Goal: Task Accomplishment & Management: Manage account settings

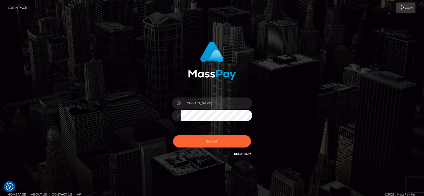
click at [203, 143] on button "Sign in" at bounding box center [212, 141] width 78 height 12
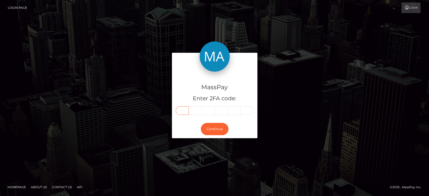
click at [183, 106] on input "text" at bounding box center [182, 110] width 13 height 9
paste input "2"
type input "2"
type input "8"
type input "3"
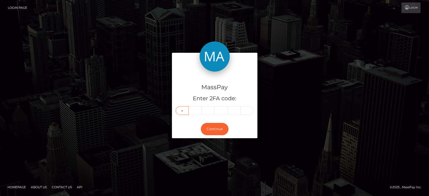
type input "1"
type input "3"
type input "4"
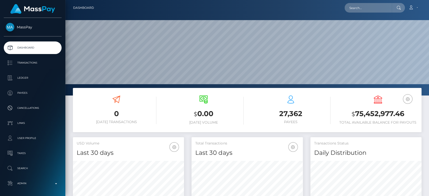
scroll to position [89, 111]
click at [368, 6] on input "text" at bounding box center [368, 8] width 47 height 10
paste input "findomalicia@gmail.com"
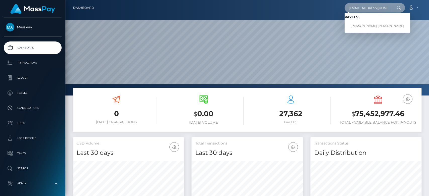
type input "findomalicia@gmail.com"
click at [374, 27] on link "CLAIRE LOUISE GORMAN" at bounding box center [378, 25] width 66 height 9
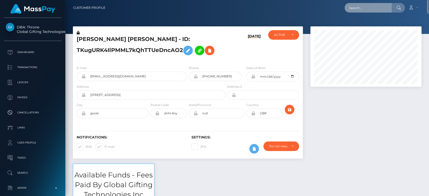
click at [373, 11] on input "text" at bounding box center [368, 8] width 47 height 10
paste input "Please delete the code that is currently in the authentication app and then try…"
type input "Please delete the code that is currently in the authentication app and then try…"
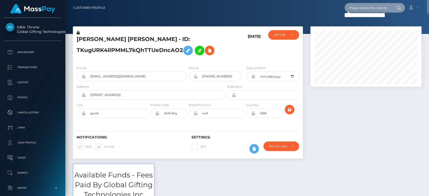
click at [364, 8] on input "Please delete the code that is currently in the authentication app and then try…" at bounding box center [368, 8] width 47 height 10
paste input "mikeautumn@abv.bg"
type input "mikeautumn@abv.bg"
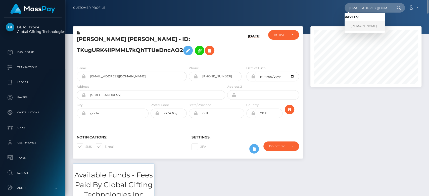
click at [364, 24] on link "Stoyan Georgiev" at bounding box center [365, 25] width 40 height 9
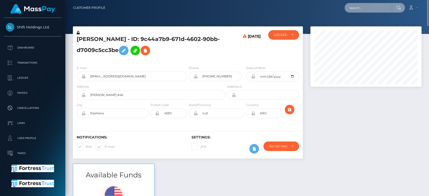
click at [356, 8] on input "text" at bounding box center [368, 8] width 47 height 10
paste input "kotahavens11@gmail.com"
type input "kotahavens11@gmail.com"
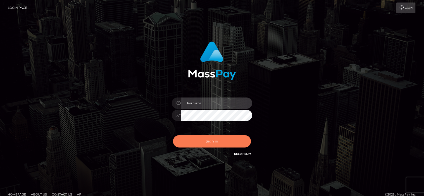
type input "fr.es"
click at [205, 139] on button "Sign in" at bounding box center [212, 141] width 78 height 12
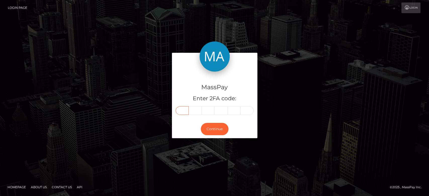
click at [184, 112] on input "text" at bounding box center [182, 110] width 13 height 9
type input "5"
type input "8"
type input "4"
type input "9"
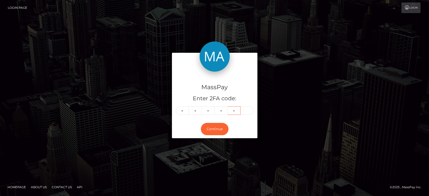
type input "1"
type input "5"
type input "8"
type input "4"
type input "9"
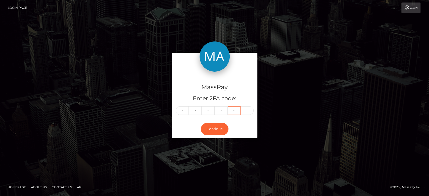
type input "1"
type input "7"
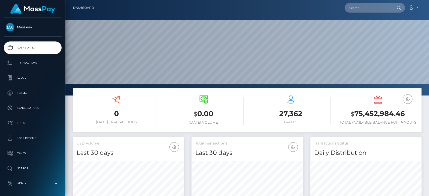
scroll to position [89, 111]
click at [359, 7] on input "text" at bounding box center [368, 8] width 47 height 10
paste input "kotahavens11@gmail.com"
type input "kotahavens11@gmail.com"
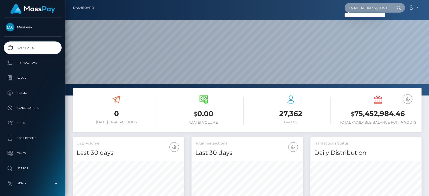
scroll to position [0, 0]
click at [366, 8] on input "kotahavens11@gmail.com" at bounding box center [368, 8] width 47 height 10
paste input "[EMAIL_ADDRESS][DOMAIN_NAME]"
type input "yp6pygzkxd@privaterelay.appleid.com"
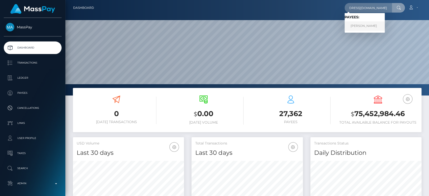
scroll to position [0, 0]
click at [369, 23] on link "DAKOTA MATTHEW HAVENS" at bounding box center [365, 25] width 40 height 9
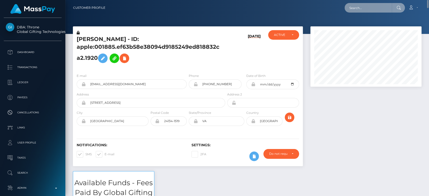
click at [364, 6] on input "text" at bounding box center [368, 8] width 47 height 10
paste input "[EMAIL_ADDRESS][DOMAIN_NAME]"
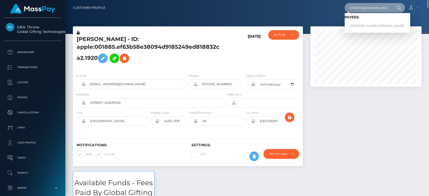
type input "courtneymaesmith@outlook.com"
click at [357, 23] on link "COURTNEY MAY SMITH" at bounding box center [378, 25] width 66 height 9
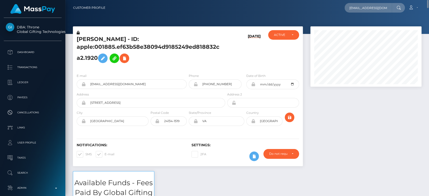
click at [349, 107] on div at bounding box center [366, 98] width 119 height 145
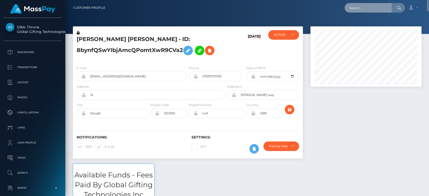
click at [381, 7] on input "text" at bounding box center [368, 8] width 47 height 10
paste input "[EMAIL_ADDRESS][DOMAIN_NAME]"
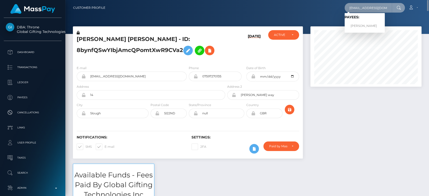
type input "nmakori26@gmail.com"
click at [372, 24] on link "NANCY MARIE MAKORI" at bounding box center [365, 25] width 40 height 9
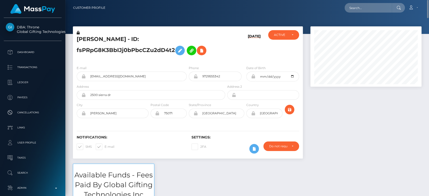
scroll to position [60, 111]
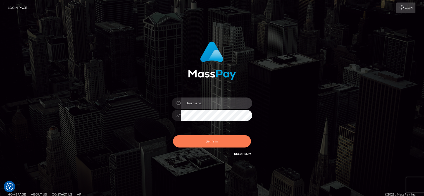
type input "fr.es"
click at [217, 143] on button "Sign in" at bounding box center [212, 141] width 78 height 12
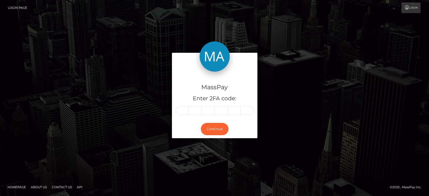
type input "1"
type input "2"
type input "7"
type input "6"
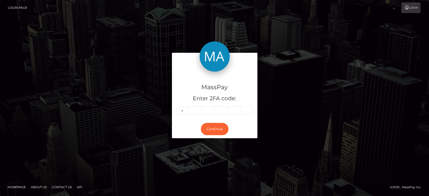
type input "1"
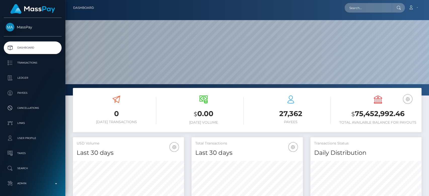
scroll to position [89, 111]
click at [356, 8] on input "text" at bounding box center [368, 8] width 47 height 10
drag, startPoint x: 356, startPoint y: 8, endPoint x: 374, endPoint y: 8, distance: 18.1
click at [374, 8] on input "text" at bounding box center [368, 8] width 47 height 10
paste input "nadinepienkig@gmail.com"
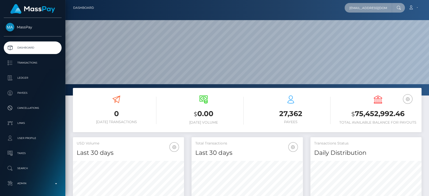
scroll to position [0, 4]
type input "nadinepienkig@gmail.com"
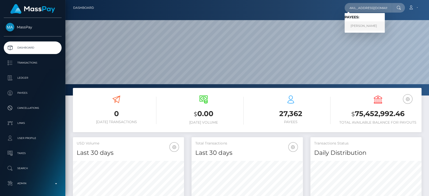
scroll to position [0, 0]
click at [377, 23] on link "Nadine Azamangeh" at bounding box center [365, 25] width 40 height 9
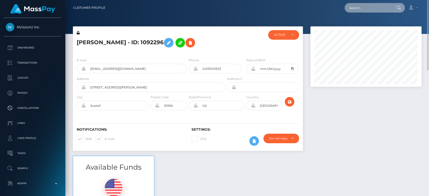
click at [362, 5] on input "text" at bounding box center [368, 8] width 47 height 10
paste input "[EMAIL_ADDRESS][DOMAIN_NAME]"
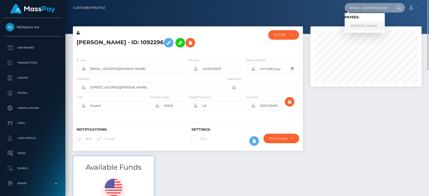
type input "[EMAIL_ADDRESS][DOMAIN_NAME]"
click at [371, 25] on link "IONUT TABORA" at bounding box center [365, 25] width 40 height 9
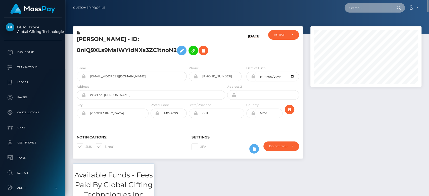
click at [363, 12] on input "text" at bounding box center [368, 8] width 47 height 10
paste input "[EMAIL_ADDRESS][DOMAIN_NAME]"
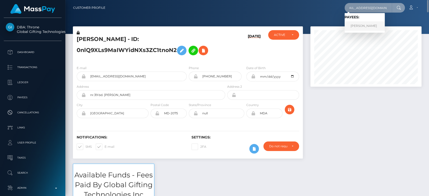
type input "[EMAIL_ADDRESS][DOMAIN_NAME]"
click at [362, 27] on link "EDEL JEAN ALENTIJO PRAILE" at bounding box center [365, 25] width 40 height 9
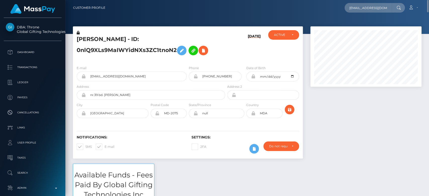
click at [336, 123] on div at bounding box center [366, 94] width 119 height 137
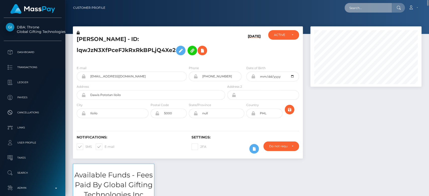
click at [374, 10] on input "text" at bounding box center [368, 8] width 47 height 10
paste input "peachylyzzie@gmail.com"
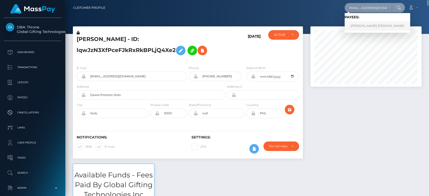
type input "peachylyzzie@gmail.com"
click at [379, 26] on link "DAIGELYS LIZNEY MELLADO TOVAR" at bounding box center [378, 25] width 66 height 9
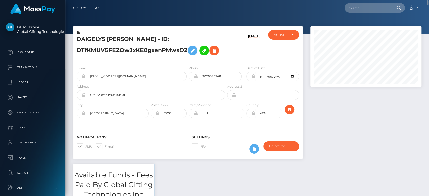
click at [359, 3] on div "Loading... Loading... Account Edit Profile Logout" at bounding box center [265, 8] width 312 height 11
click at [358, 7] on input "text" at bounding box center [368, 8] width 47 height 10
paste input "pipernickel@gmail.com"
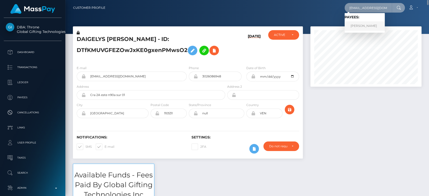
type input "pipernickel@gmail.com"
click at [367, 24] on link "SEAN CORNELIUS T IRUENE" at bounding box center [365, 25] width 40 height 9
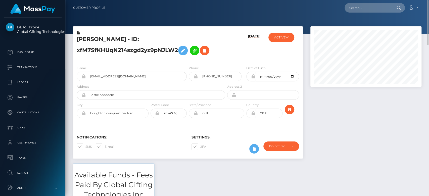
click at [105, 146] on span at bounding box center [105, 147] width 0 height 4
click at [105, 146] on input "E-mail" at bounding box center [106, 144] width 3 height 3
checkbox input "false"
click at [85, 146] on span at bounding box center [85, 147] width 0 height 4
click at [85, 146] on input "SMS" at bounding box center [86, 144] width 3 height 3
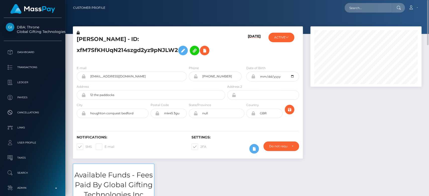
checkbox input "false"
click at [290, 37] on button "ACTIVE" at bounding box center [281, 38] width 26 height 10
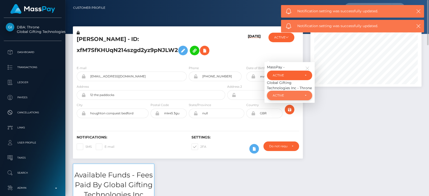
click at [292, 96] on div "ACTIVE" at bounding box center [287, 95] width 28 height 4
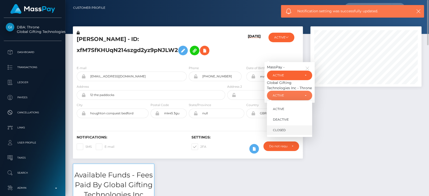
click at [287, 133] on link "CLOSED" at bounding box center [289, 130] width 45 height 9
select select "CLOSED"
click at [298, 78] on div "ACTIVE" at bounding box center [289, 76] width 45 height 10
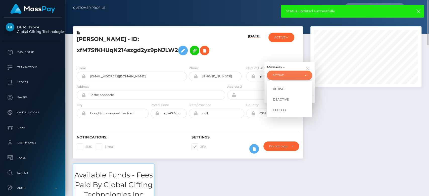
click at [298, 78] on div "ACTIVE" at bounding box center [289, 76] width 45 height 10
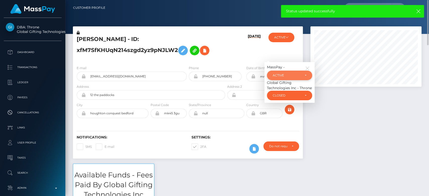
click at [298, 78] on div "ACTIVE" at bounding box center [289, 76] width 45 height 10
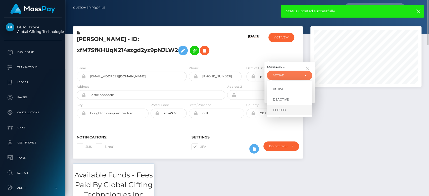
click at [286, 112] on link "CLOSED" at bounding box center [289, 109] width 45 height 9
select select "CLOSED"
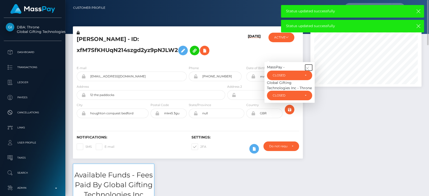
click at [308, 68] on icon "button" at bounding box center [307, 68] width 5 height 5
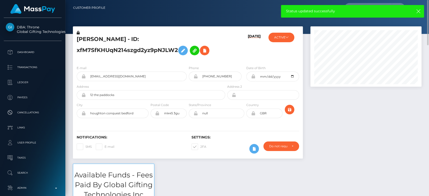
drag, startPoint x: 332, startPoint y: 118, endPoint x: 373, endPoint y: 129, distance: 42.2
click at [373, 129] on div at bounding box center [366, 94] width 119 height 137
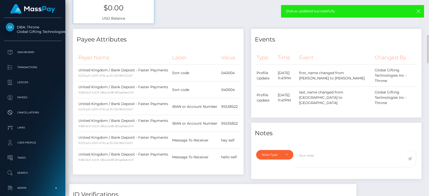
scroll to position [230, 0]
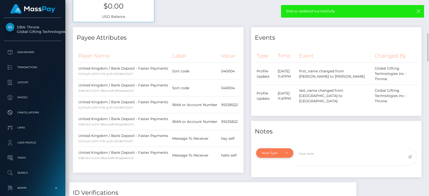
click at [286, 148] on div "Note Type" at bounding box center [274, 153] width 37 height 10
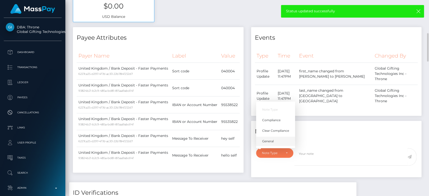
click at [270, 139] on span "General" at bounding box center [268, 141] width 12 height 5
select select "GENERAL"
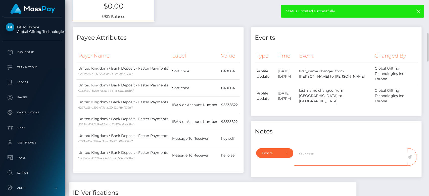
click at [308, 148] on textarea at bounding box center [350, 156] width 113 height 17
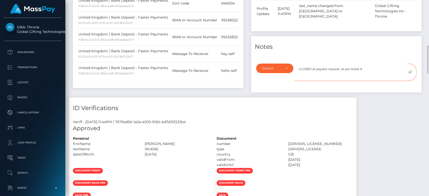
scroll to position [320, 0]
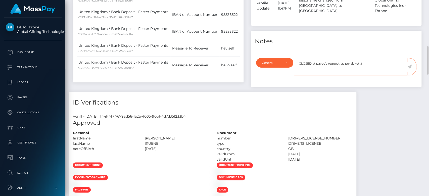
click at [365, 58] on textarea "CLOSED at payee's request, as per ticket #" at bounding box center [350, 66] width 113 height 17
type textarea "CLOSED at payee's request, as per ticket #125464"
click at [409, 65] on icon at bounding box center [409, 67] width 4 height 4
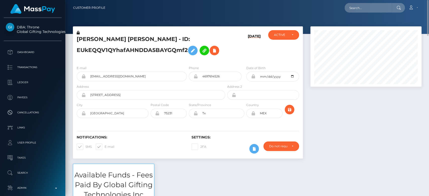
scroll to position [251226, 251175]
click at [285, 38] on div "ACTIVE" at bounding box center [283, 35] width 31 height 10
click at [285, 37] on div "ACTIVE" at bounding box center [283, 35] width 31 height 10
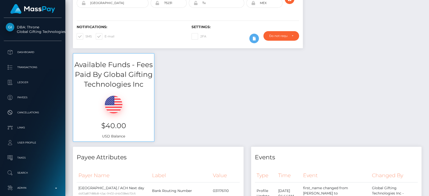
scroll to position [0, 0]
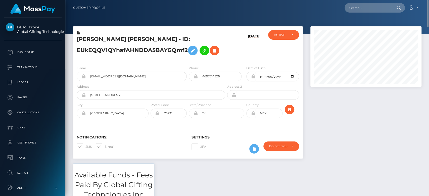
drag, startPoint x: 355, startPoint y: 1, endPoint x: 355, endPoint y: 3, distance: 2.6
click at [355, 2] on nav "Customer Profile Loading... Loading... Account" at bounding box center [247, 8] width 364 height 16
click at [355, 5] on input "text" at bounding box center [368, 8] width 47 height 10
paste input "[EMAIL_ADDRESS][DOMAIN_NAME]"
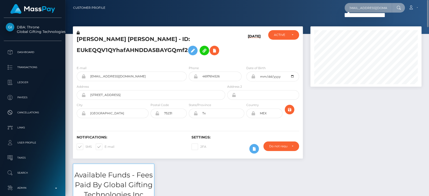
type input "[EMAIL_ADDRESS][DOMAIN_NAME]"
click at [361, 7] on input "alexbernal5@outlook.com" at bounding box center [368, 8] width 47 height 10
paste input "[EMAIL_ADDRESS][DOMAIN_NAME]"
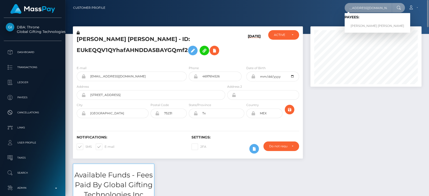
type input "[EMAIL_ADDRESS][DOMAIN_NAME]"
click at [366, 24] on link "ALEX BERNAL VILLARRAGA" at bounding box center [378, 25] width 66 height 9
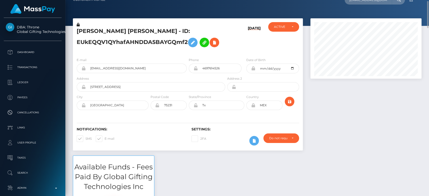
scroll to position [8, 0]
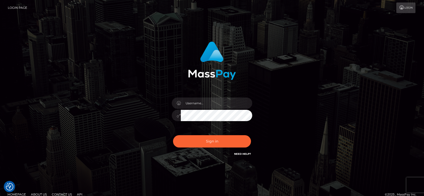
checkbox input "true"
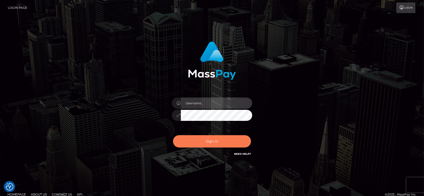
type input "fr.es"
click at [220, 139] on button "Sign in" at bounding box center [212, 141] width 78 height 12
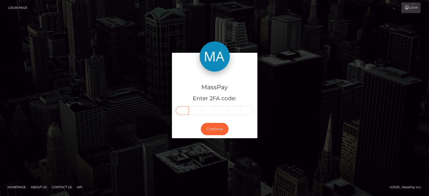
click at [186, 110] on input "text" at bounding box center [182, 110] width 13 height 9
paste input "3"
type input "3"
type input "7"
type input "6"
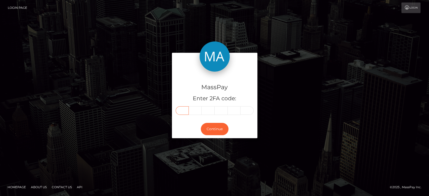
type input "2"
type input "5"
type input "2"
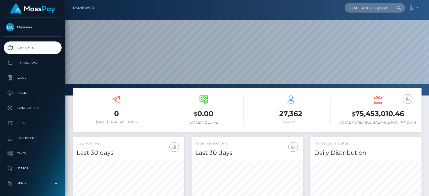
scroll to position [0, 2]
type input "[EMAIL_ADDRESS][DOMAIN_NAME]"
click at [373, 7] on input "[EMAIL_ADDRESS][DOMAIN_NAME]" at bounding box center [368, 8] width 47 height 10
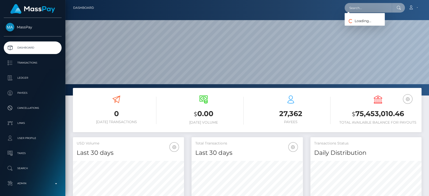
paste input "[EMAIL_ADDRESS][DOMAIN_NAME]"
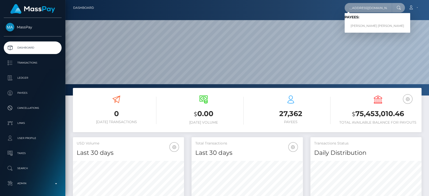
type input "[EMAIL_ADDRESS][DOMAIN_NAME]"
click at [369, 24] on link "ALEX BERNAL VILLARRAGA" at bounding box center [378, 25] width 66 height 9
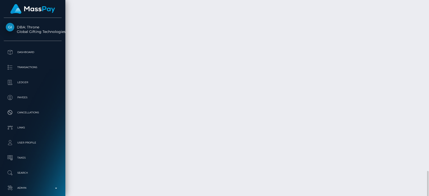
scroll to position [60, 111]
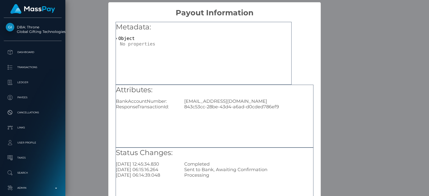
click at [354, 18] on div "× Payout Information Metadata: Object Attributes: BankAccountNumber: blissbmavr…" at bounding box center [214, 98] width 429 height 196
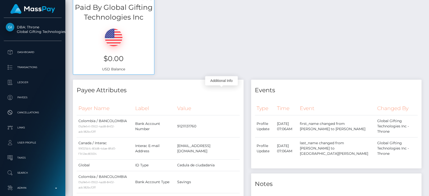
scroll to position [0, 0]
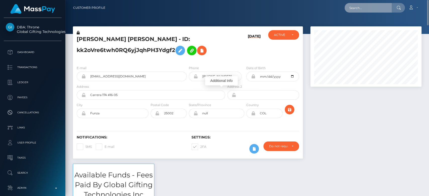
click at [362, 8] on input "text" at bounding box center [368, 8] width 47 height 10
paste input "uwugaeshi122706@gmail.com"
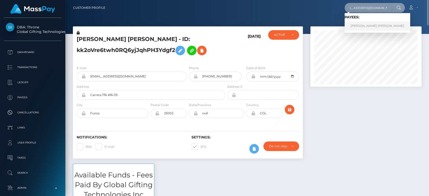
type input "uwugaeshi122706@gmail.com"
click at [370, 22] on link "HALEY EVE HARRISON" at bounding box center [378, 25] width 66 height 9
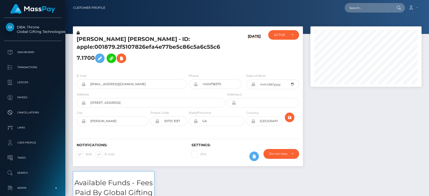
scroll to position [60, 111]
click at [318, 116] on div at bounding box center [366, 98] width 119 height 145
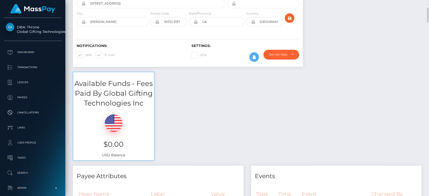
scroll to position [0, 0]
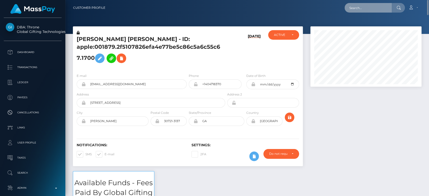
click at [364, 11] on input "text" at bounding box center [368, 8] width 47 height 10
paste input "[EMAIL_ADDRESS][DOMAIN_NAME]"
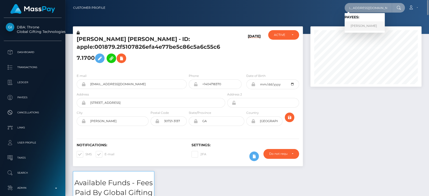
type input "kelly_bridges000@yahoo.co.uk"
click at [362, 23] on link "Kelly Bridges" at bounding box center [365, 25] width 40 height 9
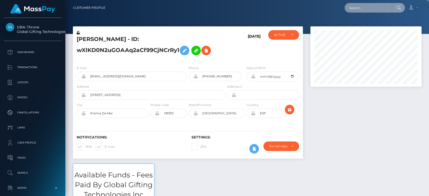
click at [368, 8] on input "text" at bounding box center [368, 8] width 47 height 10
paste input "futurwhite@gmail.com"
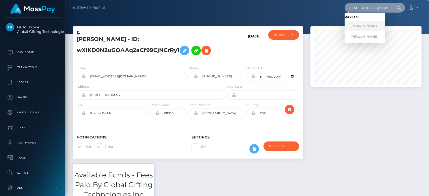
type input "futurwhite@gmail.com"
click at [354, 26] on link "RAYENE BOUZID" at bounding box center [365, 25] width 40 height 9
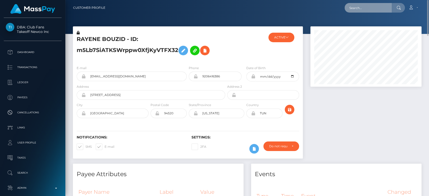
click at [356, 8] on input "text" at bounding box center [368, 8] width 47 height 10
paste input "jewelssalesstuff@gmail.com"
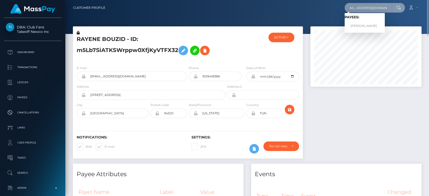
type input "[EMAIL_ADDRESS][DOMAIN_NAME]"
click at [368, 24] on link "JULIE AILEEN VYBIRAL" at bounding box center [365, 25] width 40 height 9
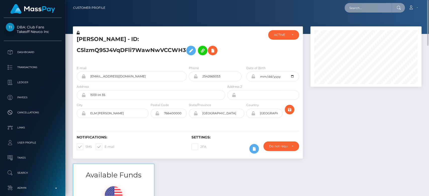
click at [358, 7] on input "text" at bounding box center [368, 8] width 47 height 10
paste input "[EMAIL_ADDRESS][DOMAIN_NAME]"
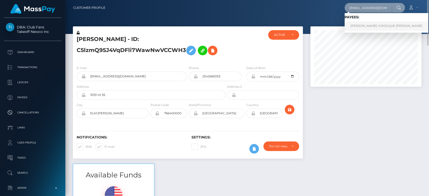
type input "[EMAIL_ADDRESS][DOMAIN_NAME]"
click at [363, 25] on link "[PERSON_NAME] YONDIQUE [PERSON_NAME]" at bounding box center [387, 25] width 84 height 9
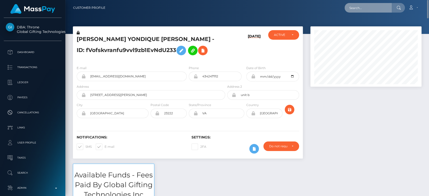
click at [366, 8] on input "text" at bounding box center [368, 8] width 47 height 10
paste input "kvaughn229@gmail.com"
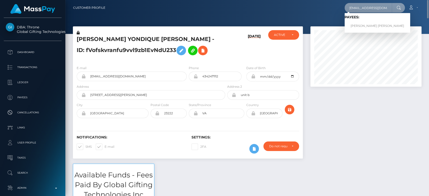
type input "kvaughn229@gmail.com"
click at [375, 24] on link "KALIYAH LAVE VAUGHN" at bounding box center [378, 25] width 66 height 9
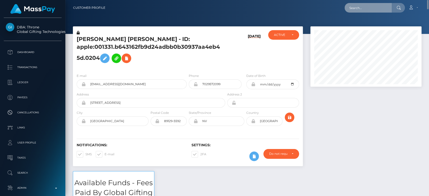
click at [370, 7] on input "text" at bounding box center [368, 8] width 47 height 10
paste input "[EMAIL_ADDRESS][DOMAIN_NAME]"
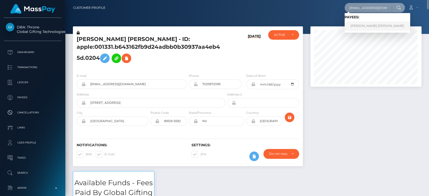
type input "[EMAIL_ADDRESS][DOMAIN_NAME]"
click at [371, 23] on link "Courtney Alexander Walker" at bounding box center [378, 25] width 66 height 9
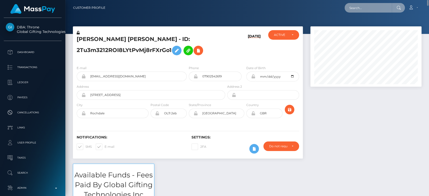
click at [357, 9] on input "text" at bounding box center [368, 8] width 47 height 10
paste input "jessjoness2442@gmail.com"
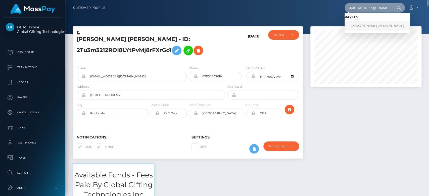
type input "jessjoness2442@gmail.com"
click at [368, 22] on link "Jesslyn Esther" at bounding box center [378, 25] width 66 height 9
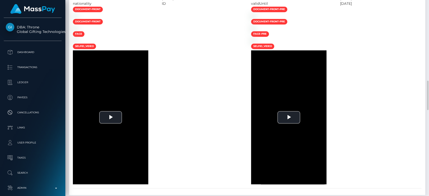
scroll to position [537, 0]
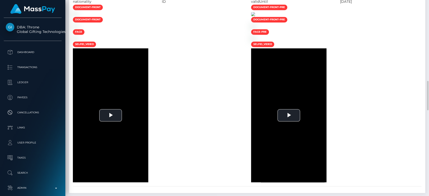
click at [255, 16] on img at bounding box center [253, 14] width 4 height 4
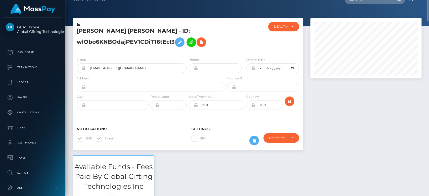
scroll to position [0, 0]
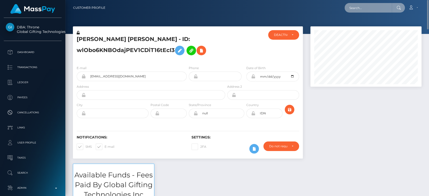
click at [371, 9] on input "text" at bounding box center [368, 8] width 47 height 10
paste input "nmakori26@gmail.com"
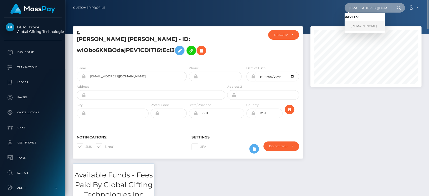
type input "nmakori26@gmail.com"
click at [368, 24] on link "NANCY MARIE MAKORI" at bounding box center [365, 25] width 40 height 9
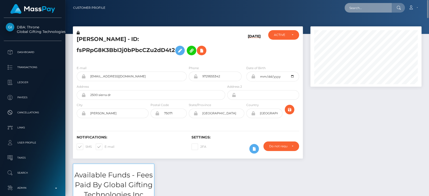
click at [357, 9] on input "text" at bounding box center [368, 8] width 47 height 10
paste input "[EMAIL_ADDRESS][DOMAIN_NAME]"
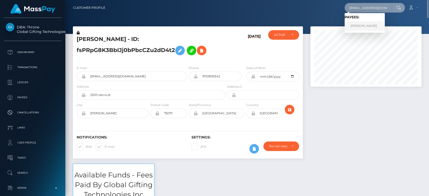
type input "[EMAIL_ADDRESS][DOMAIN_NAME]"
click at [370, 25] on link "IONUT TABORA" at bounding box center [365, 25] width 40 height 9
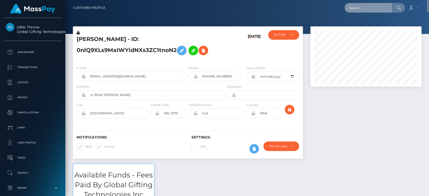
click at [357, 8] on input "text" at bounding box center [368, 8] width 47 height 10
paste input "[EMAIL_ADDRESS][DOMAIN_NAME]"
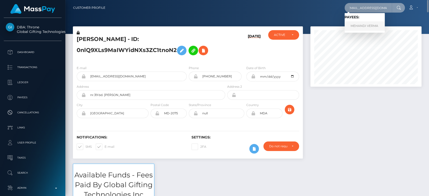
type input "[EMAIL_ADDRESS][DOMAIN_NAME]"
click at [363, 24] on link "MEHANDI VERMA" at bounding box center [365, 25] width 40 height 9
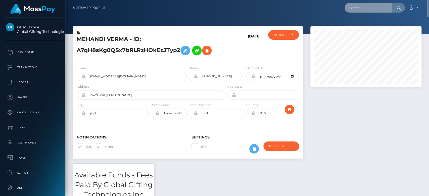
click at [369, 3] on input "text" at bounding box center [368, 8] width 47 height 10
paste input "1330117167"
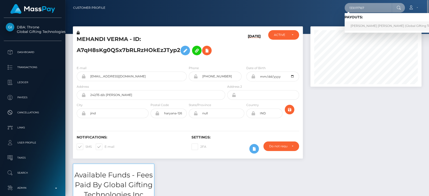
type input "1330117167"
click at [362, 25] on link "SHARNA-KAY CHRISTINA LAWRENCE (Global Gifting Technologies Inc - Throne)" at bounding box center [409, 25] width 128 height 9
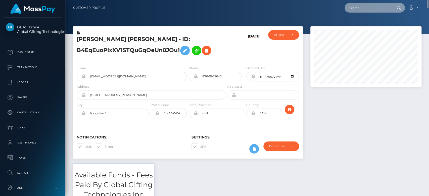
click at [383, 5] on input "text" at bounding box center [368, 8] width 47 height 10
paste input "thebaddiestb02@yahoo.com"
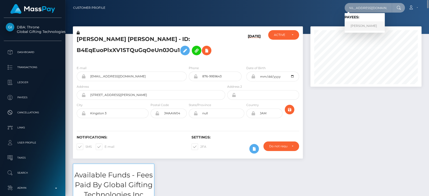
type input "thebaddiestb02@yahoo.com"
click at [372, 25] on link "MIA ALISHA TIERNEY" at bounding box center [365, 25] width 40 height 9
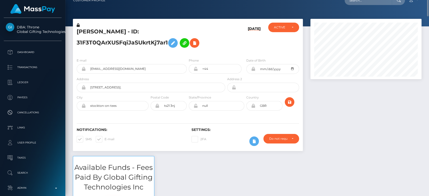
scroll to position [6, 0]
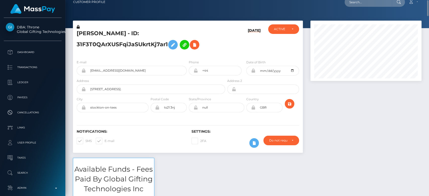
click at [105, 140] on span at bounding box center [105, 141] width 0 height 4
click at [105, 140] on input "E-mail" at bounding box center [106, 139] width 3 height 3
checkbox input "false"
click at [80, 136] on div "Notifications: SMS E-mail" at bounding box center [130, 139] width 115 height 21
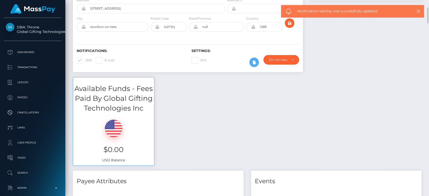
scroll to position [88, 0]
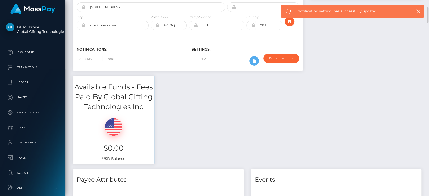
click at [85, 59] on span at bounding box center [85, 59] width 0 height 4
click at [85, 59] on input "SMS" at bounding box center [86, 57] width 3 height 3
checkbox input "false"
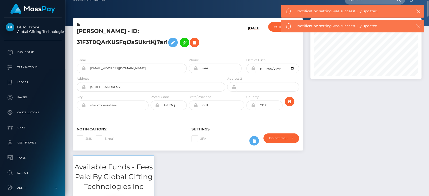
scroll to position [8, 0]
click at [273, 25] on div "ACTIVE" at bounding box center [283, 27] width 31 height 10
click at [275, 59] on span "CLOSED" at bounding box center [280, 61] width 13 height 5
select select "CLOSED"
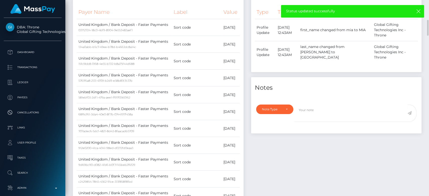
scroll to position [276, 0]
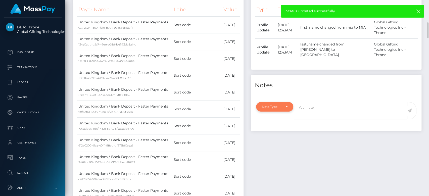
click at [274, 102] on div "Note Type" at bounding box center [274, 107] width 37 height 10
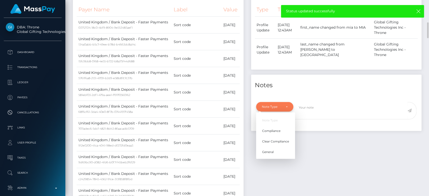
scroll to position [60, 111]
click at [273, 150] on span "General" at bounding box center [268, 152] width 12 height 5
select select "GENERAL"
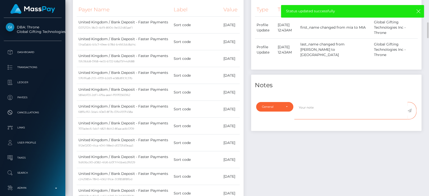
click at [304, 102] on textarea at bounding box center [350, 110] width 113 height 17
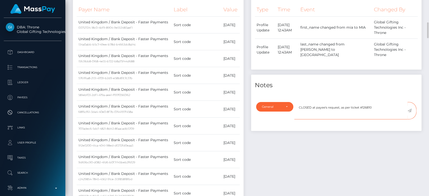
type textarea "CLOSED at payee's request, as per ticket #126810"
click at [409, 109] on icon at bounding box center [409, 111] width 4 height 4
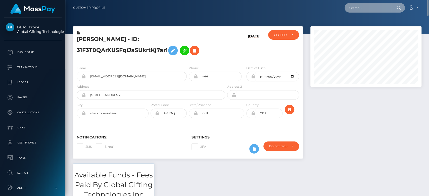
click at [359, 11] on input "text" at bounding box center [368, 8] width 47 height 10
paste input "[EMAIL_ADDRESS][DOMAIN_NAME]"
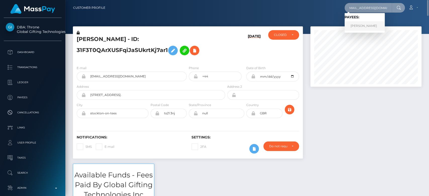
type input "[EMAIL_ADDRESS][DOMAIN_NAME]"
click at [368, 27] on link "Viacheslav NENEVOLIN" at bounding box center [365, 25] width 40 height 9
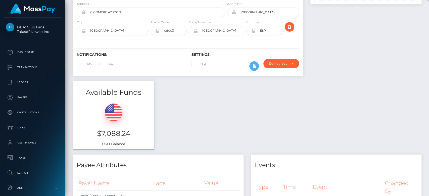
scroll to position [5, 0]
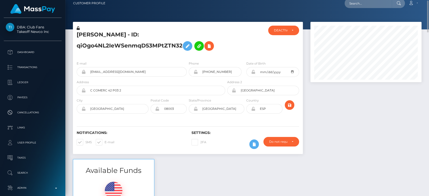
drag, startPoint x: 181, startPoint y: 44, endPoint x: 77, endPoint y: 36, distance: 104.3
click at [77, 36] on h5 "Viacheslav NENEVOLIN - ID: qiOgo4NL2IeWSenmqD53MPtZTN32" at bounding box center [150, 42] width 146 height 22
copy h5 "Viacheslav NENEVOLIN - ID: qiOgo4NL2IeWSenmqD53MPtZTN32"
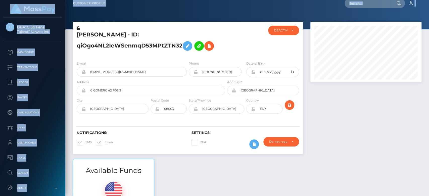
drag, startPoint x: 149, startPoint y: 11, endPoint x: 24, endPoint y: -22, distance: 129.5
click at [24, 0] on html "DBA: Club Fans Takeoff Newco Inc Dashboard Transactions Ledger Payees" at bounding box center [214, 98] width 429 height 196
